Goal: Information Seeking & Learning: Learn about a topic

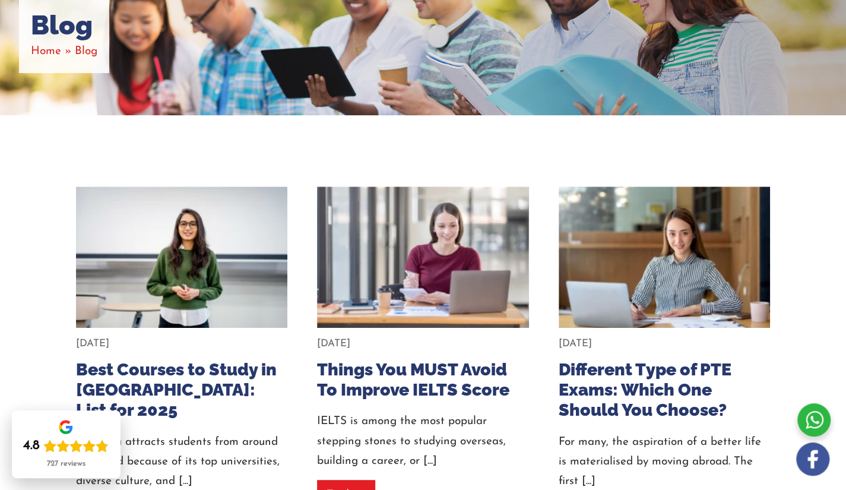
click at [548, 90] on div "Blog Home Blog" at bounding box center [423, 35] width 846 height 160
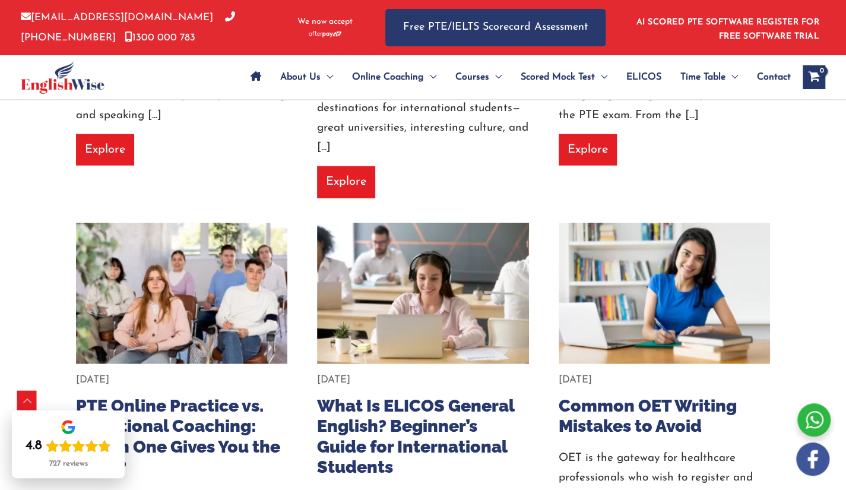
scroll to position [4454, 0]
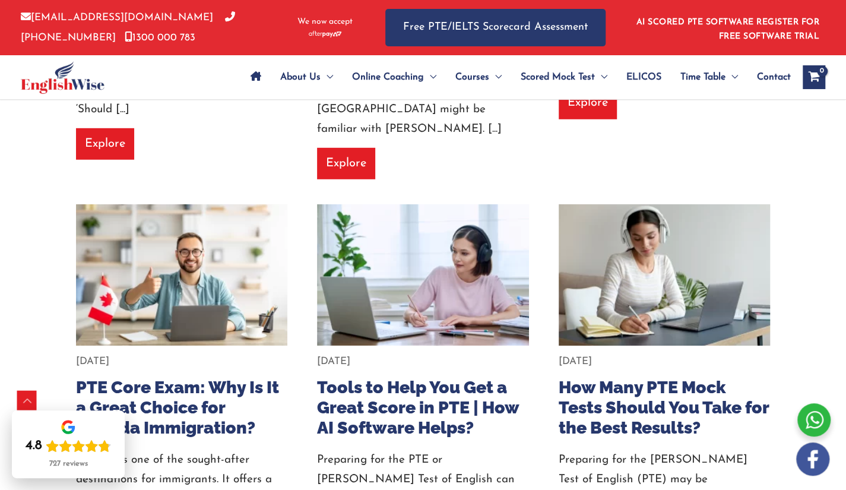
click at [690, 352] on div "[DATE]" at bounding box center [665, 362] width 212 height 20
click at [656, 197] on img at bounding box center [664, 275] width 233 height 156
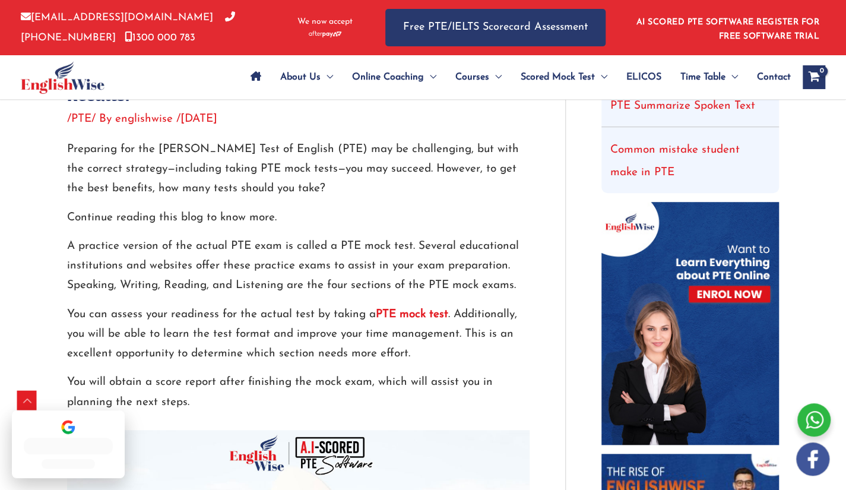
scroll to position [857, 0]
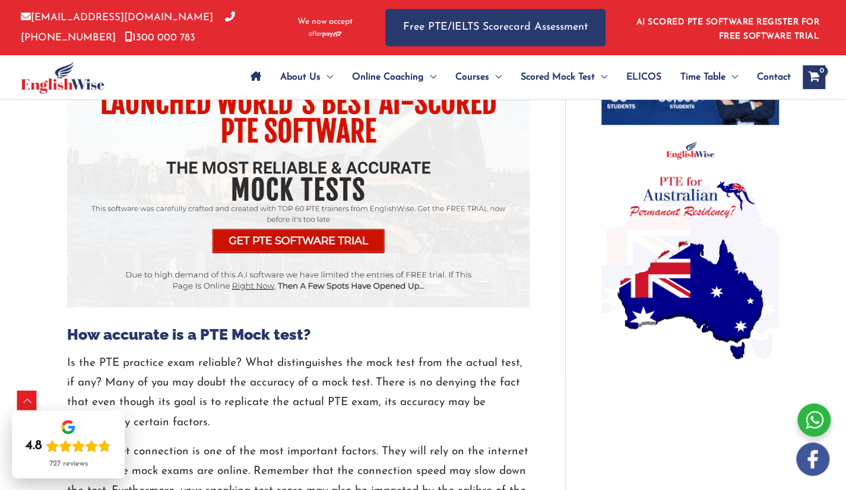
click at [520, 375] on p "Is the PTE practice exam reliable? What distinguishes the mock test from the ac…" at bounding box center [298, 392] width 463 height 79
click at [360, 31] on aside "We now accept" at bounding box center [325, 27] width 74 height 24
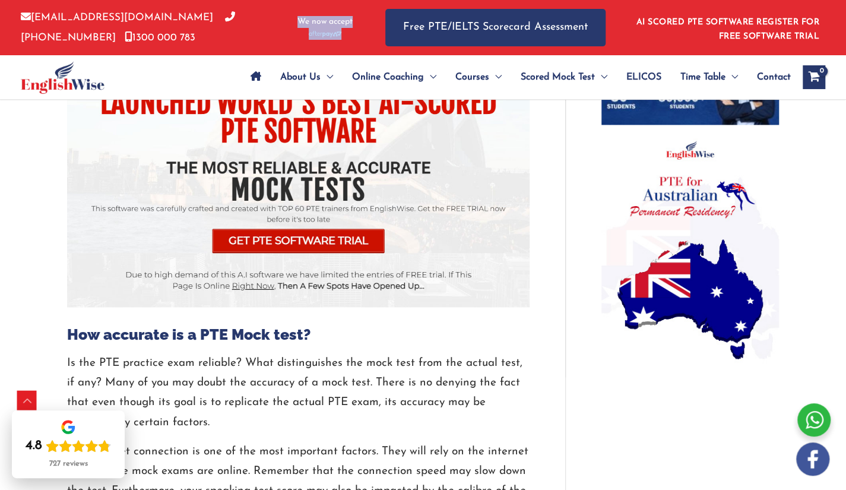
click at [357, 49] on div "info@englishwise.com.au 02-8628-7293 1300 000 783 We now accept" at bounding box center [194, 27] width 347 height 55
click at [350, 40] on p "We now accept" at bounding box center [325, 27] width 62 height 24
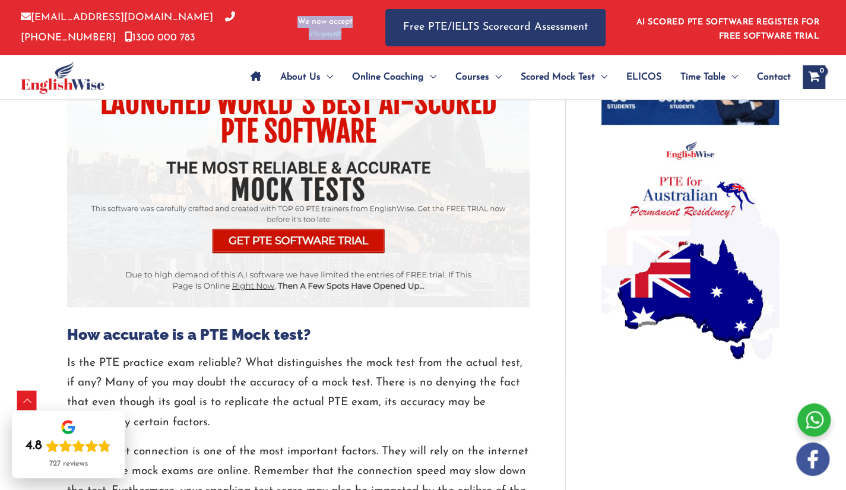
click at [350, 40] on p "We now accept" at bounding box center [325, 27] width 62 height 24
click at [625, 37] on div at bounding box center [627, 27] width 6 height 55
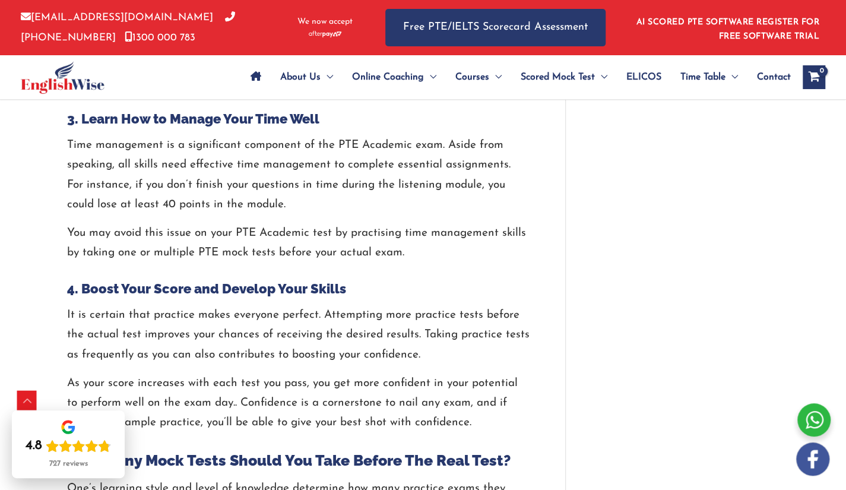
scroll to position [2144, 0]
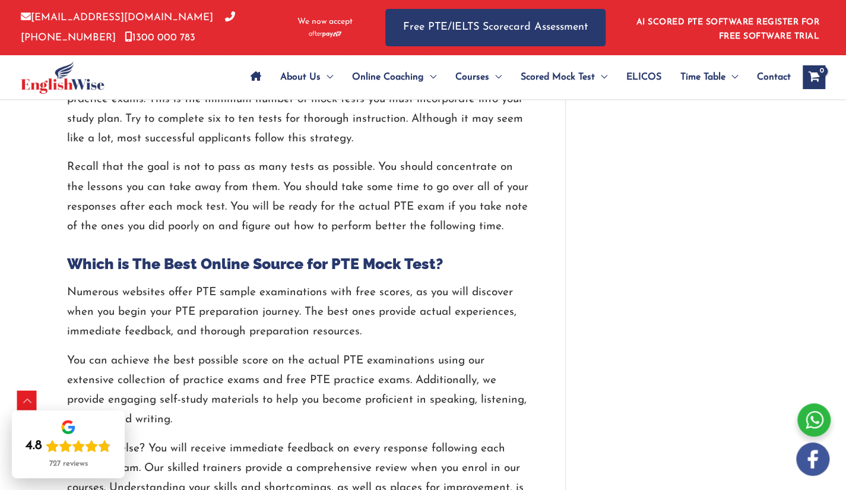
click at [229, 33] on p "info@englishwise.com.au 02-8628-7293 1300 000 783" at bounding box center [151, 28] width 261 height 40
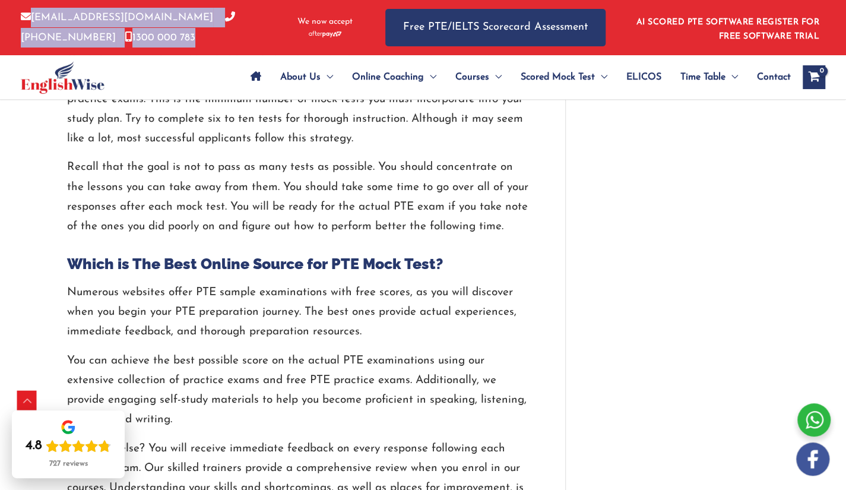
click at [229, 33] on p "info@englishwise.com.au 02-8628-7293 1300 000 783" at bounding box center [151, 28] width 261 height 40
click at [228, 36] on p "info@englishwise.com.au 02-8628-7293 1300 000 783" at bounding box center [151, 28] width 261 height 40
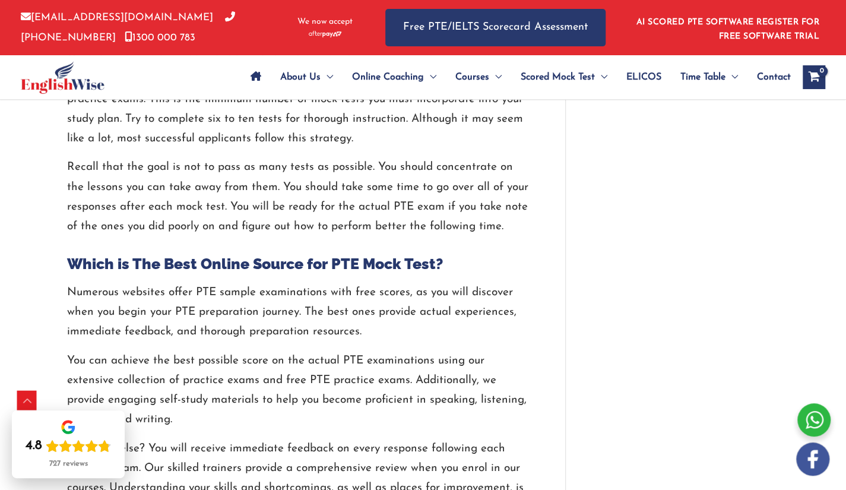
click at [228, 36] on p "info@englishwise.com.au 02-8628-7293 1300 000 783" at bounding box center [151, 28] width 261 height 40
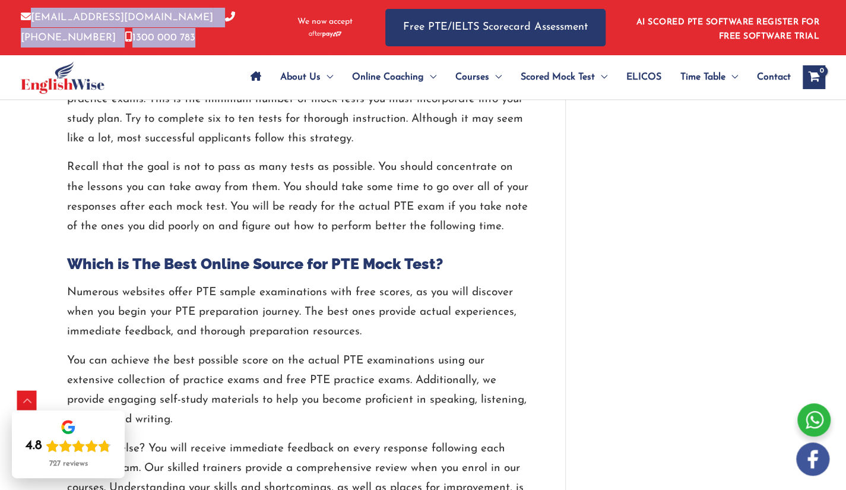
click at [228, 36] on p "info@englishwise.com.au 02-8628-7293 1300 000 783" at bounding box center [151, 28] width 261 height 40
